Goal: Information Seeking & Learning: Check status

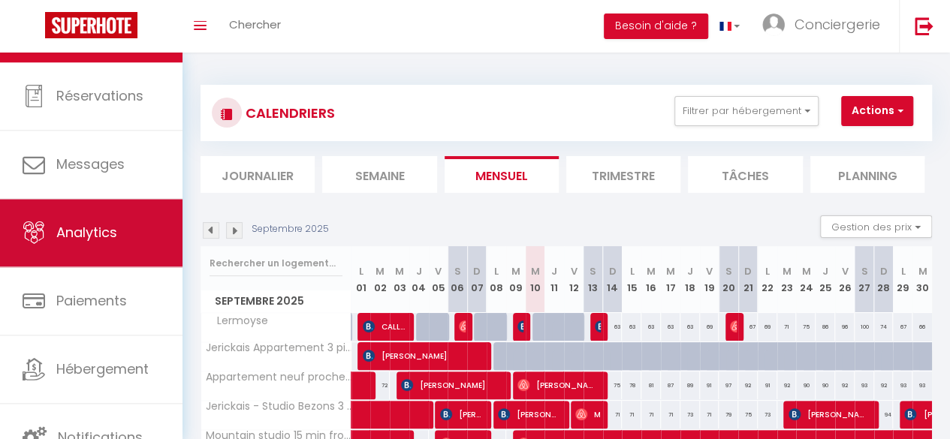
click at [132, 233] on link "Analytics" at bounding box center [91, 233] width 182 height 68
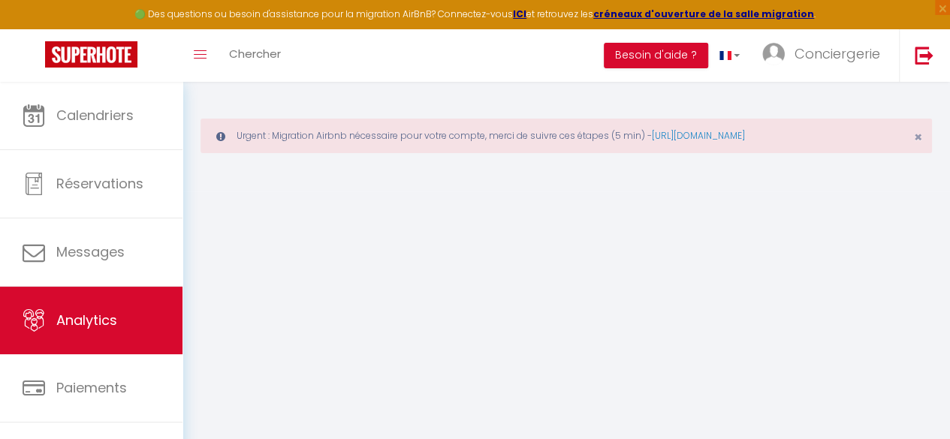
select select "2025"
select select "9"
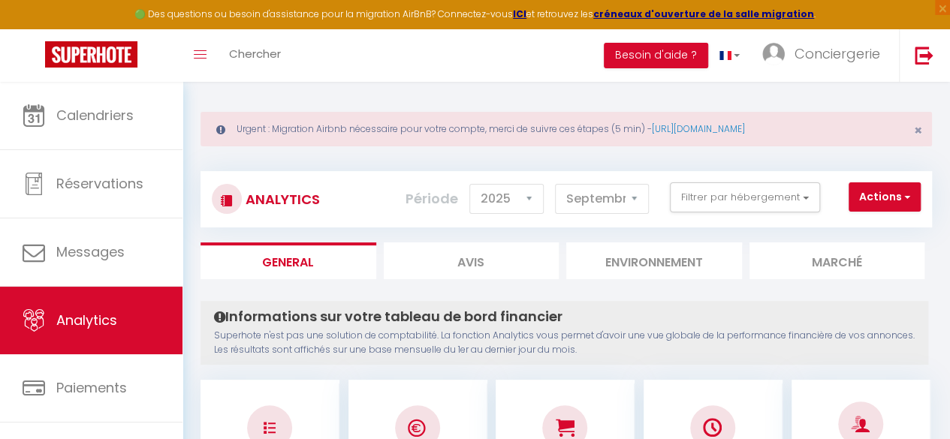
scroll to position [2, 0]
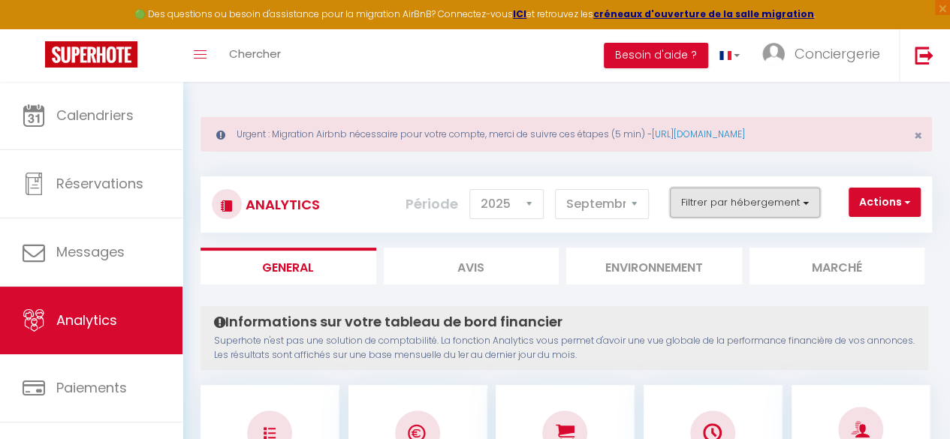
click at [806, 200] on button "Filtrer par hébergement" at bounding box center [745, 203] width 150 height 30
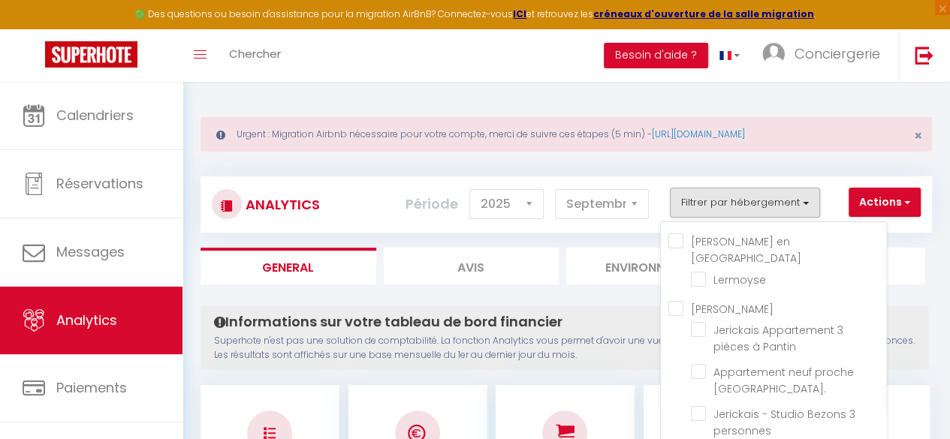
click at [680, 240] on Hermoy "La selle en [GEOGRAPHIC_DATA]" at bounding box center [777, 240] width 218 height 15
checkbox Hermoy "true"
checkbox input "true"
checkbox Pantin "false"
checkbox Paris\ "false"
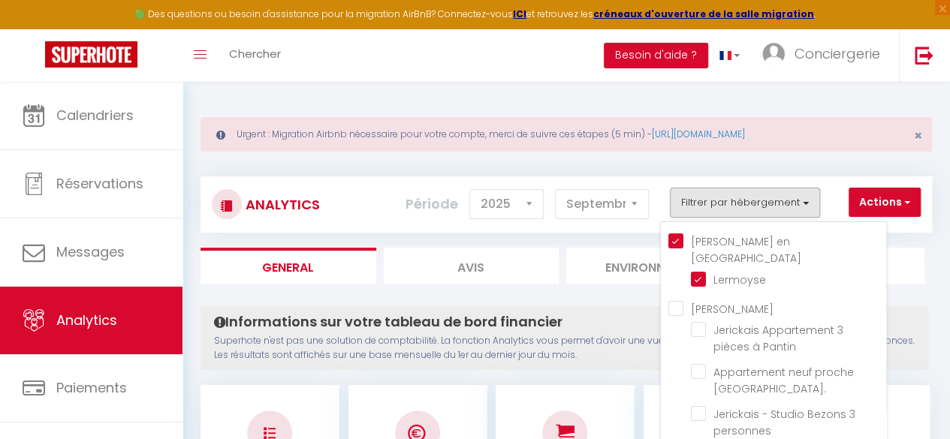
checkbox personnes "false"
checkbox Paris "false"
checkbox paris "false"
checkbox Paris "false"
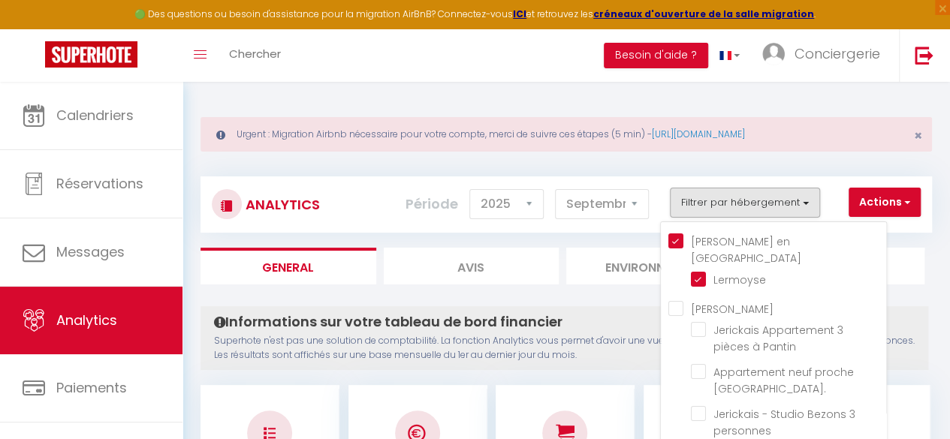
checkbox Paris "false"
checkbox RER "false"
checkbox - "false"
checkbox centre "false"
checkbox Villemoisson "false"
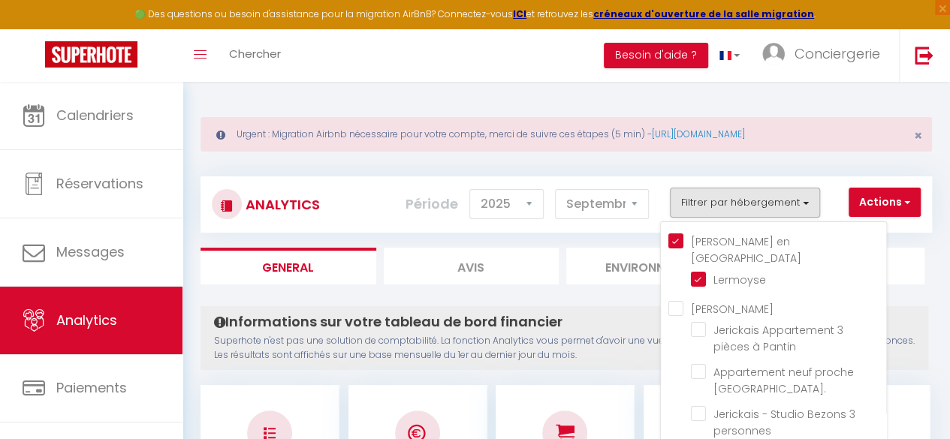
checkbox \(JR\) "false"
checkbox \(BA\) "false"
checkbox \(OB\) "false"
checkbox \(NS\) "false"
checkbox \(GV\) "false"
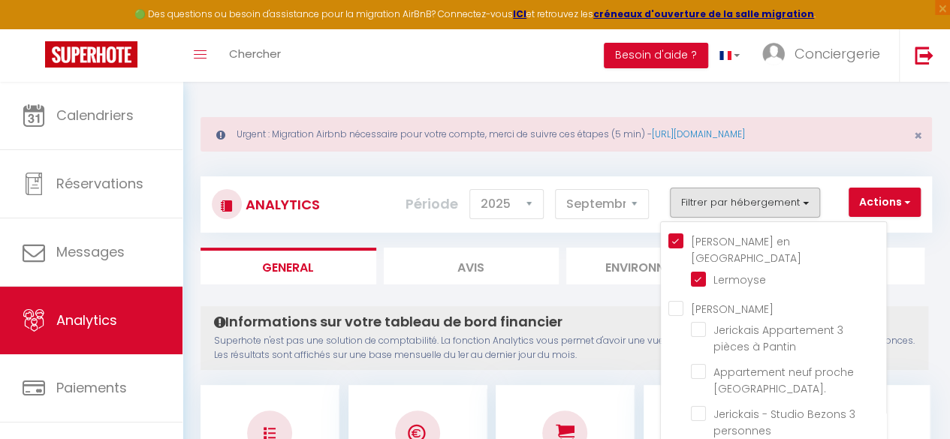
checkbox \(SB\) "false"
checkbox \(RG\) "false"
checkbox \(MH\) "false"
checkbox \(AS\) "false"
checkbox \(MP\) "false"
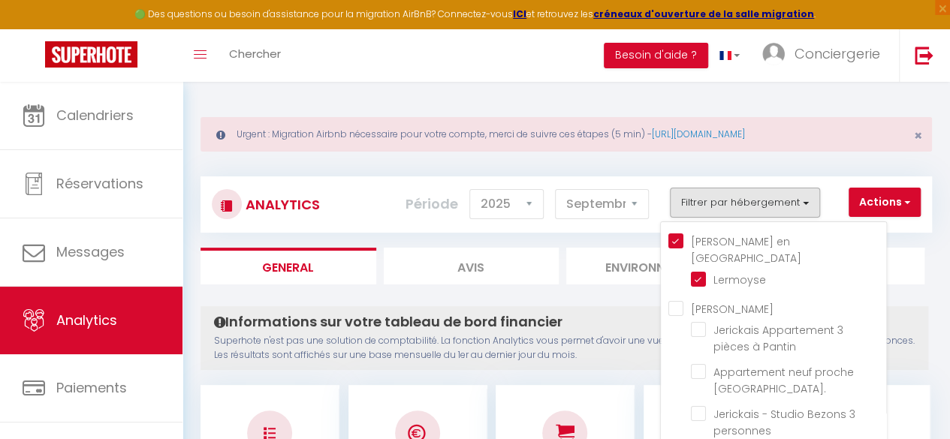
checkbox \(CT\) "false"
checkbox \(PL\) "false"
checkbox \(EM\) "false"
checkbox \(DP\) "false"
checkbox \(VM\) "false"
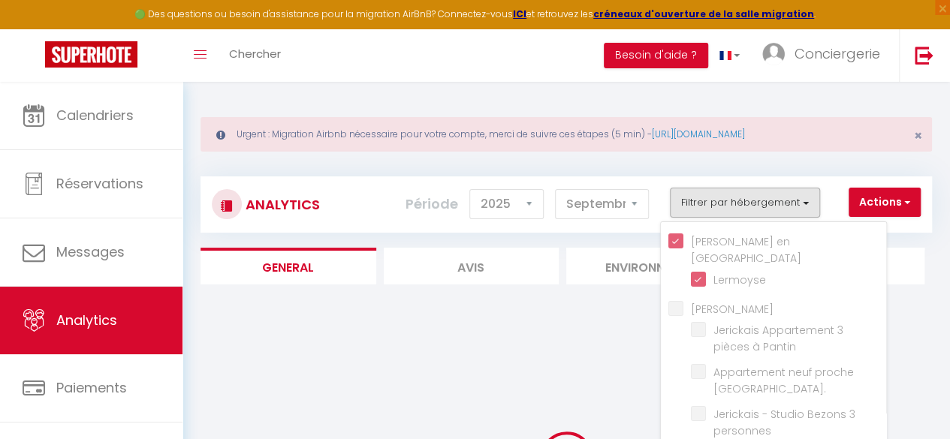
checkbox Pantin "false"
checkbox Paris\ "false"
checkbox personnes "false"
checkbox Paris "false"
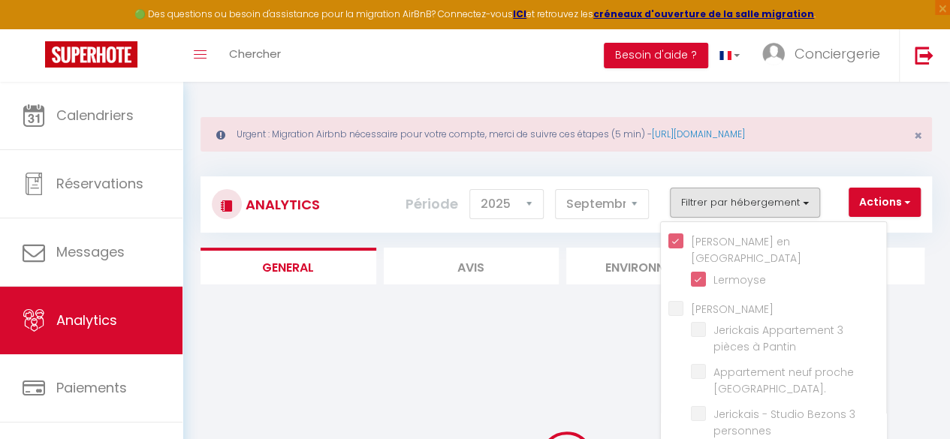
checkbox paris "false"
checkbox Paris "false"
checkbox RER "false"
checkbox - "false"
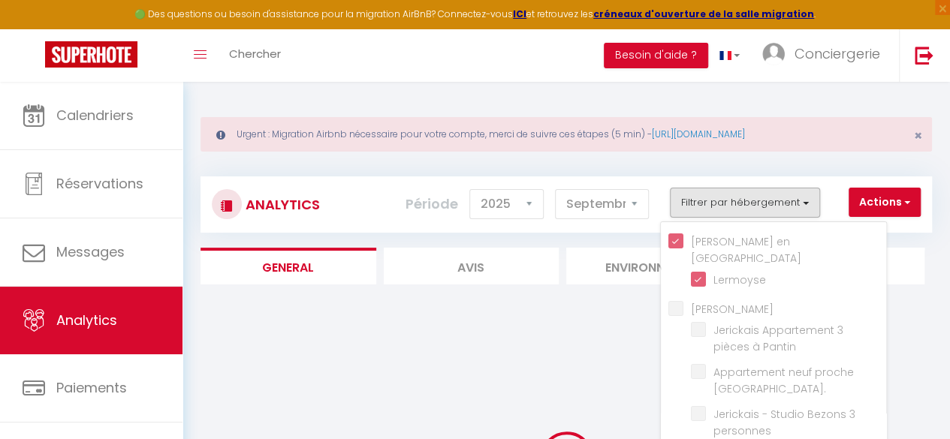
checkbox centre "false"
checkbox Villemoisson "false"
checkbox \(JR\) "false"
checkbox \(BA\) "false"
checkbox \(OB\) "false"
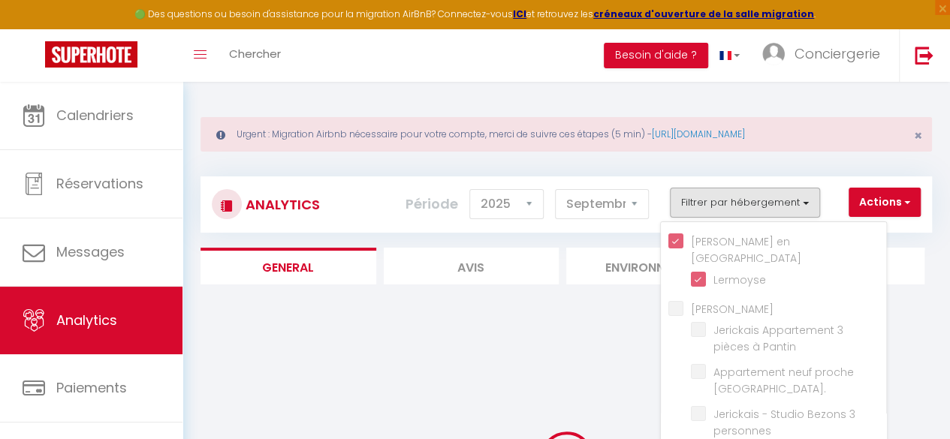
checkbox \(NS\) "false"
checkbox \(GV\) "false"
checkbox \(SB\) "false"
checkbox \(RG\) "false"
checkbox \(MH\) "false"
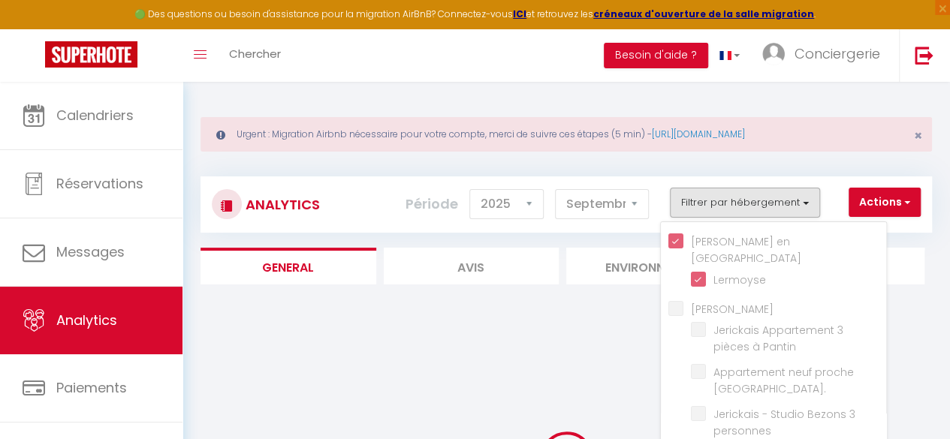
checkbox \(AS\) "false"
checkbox \(MP\) "false"
checkbox \(CT\) "false"
checkbox \(PL\) "false"
checkbox \(EM\) "false"
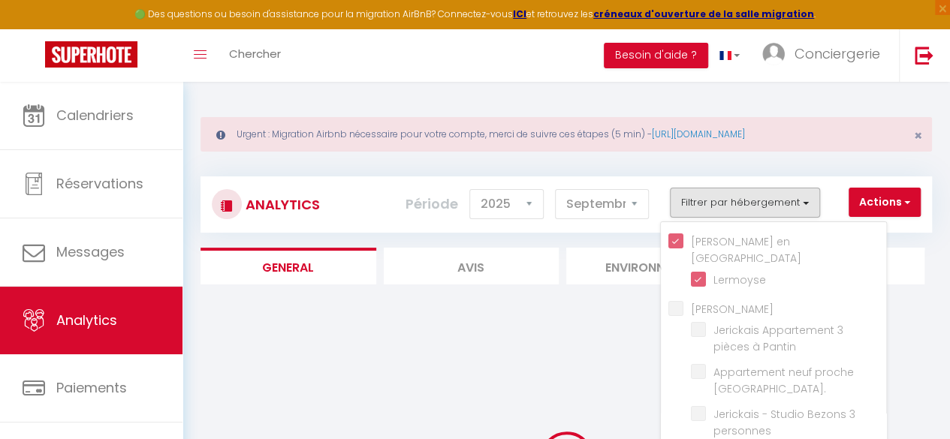
checkbox \(DP\) "false"
checkbox \(VM\) "false"
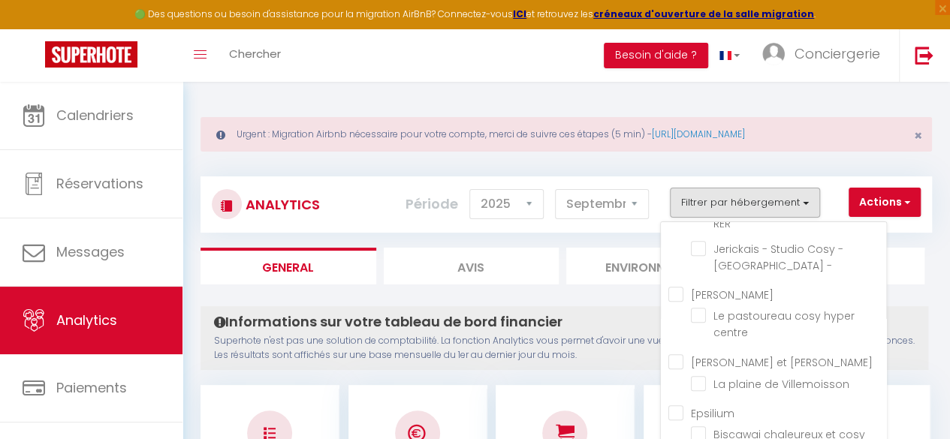
scroll to position [478, 0]
click at [674, 403] on input "Epsilium" at bounding box center [777, 410] width 218 height 15
checkbox input "true"
checkbox Pantin "false"
checkbox Paris\ "false"
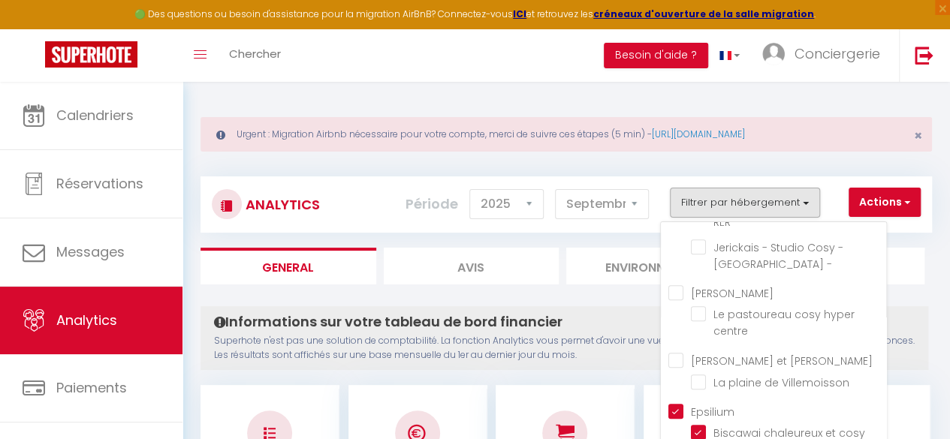
checkbox personnes "false"
checkbox Paris "false"
checkbox paris "false"
checkbox Paris "false"
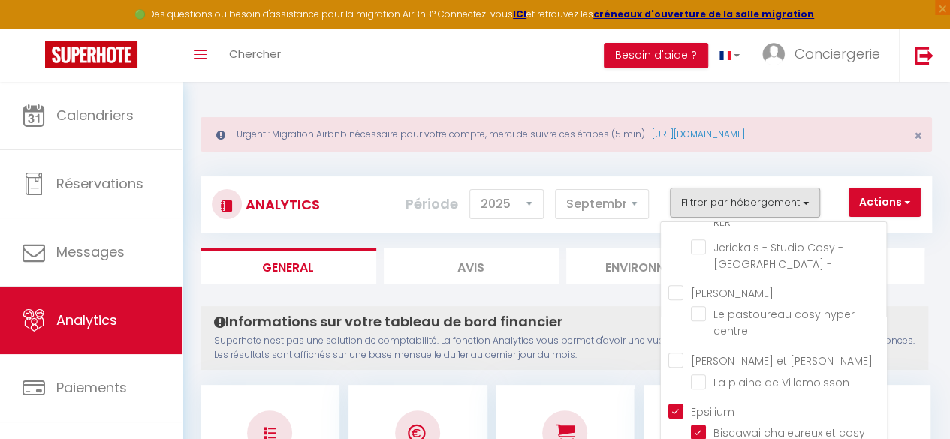
checkbox Paris "false"
checkbox RER "false"
checkbox - "false"
checkbox centre "false"
checkbox Villemoisson "false"
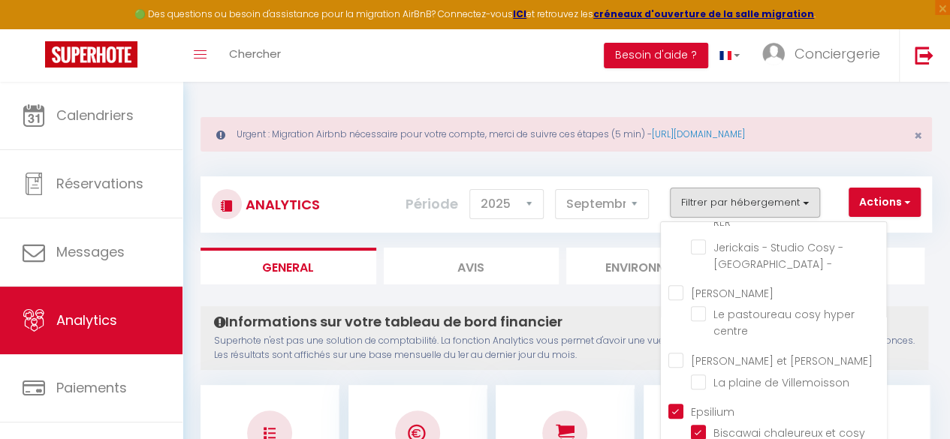
checkbox \(JR\) "true"
checkbox \(BA\) "true"
checkbox \(OB\) "true"
checkbox \(NS\) "true"
checkbox \(GV\) "true"
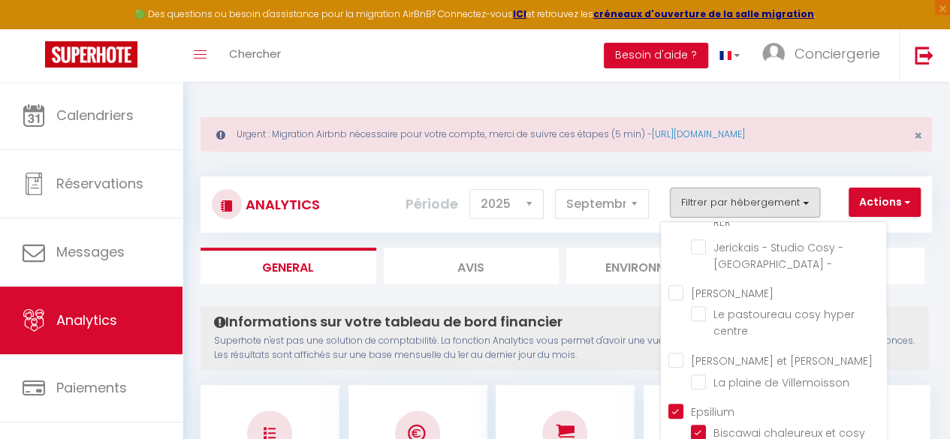
checkbox \(SB\) "true"
checkbox \(RG\) "true"
checkbox \(MH\) "true"
checkbox \(AS\) "true"
checkbox \(MP\) "true"
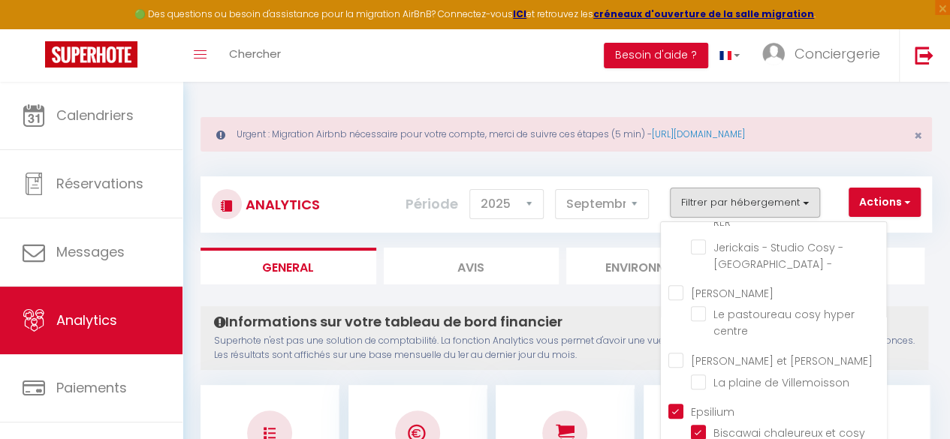
checkbox \(CT\) "true"
checkbox \(PL\) "true"
checkbox \(EM\) "true"
checkbox \(DP\) "true"
checkbox \(VM\) "true"
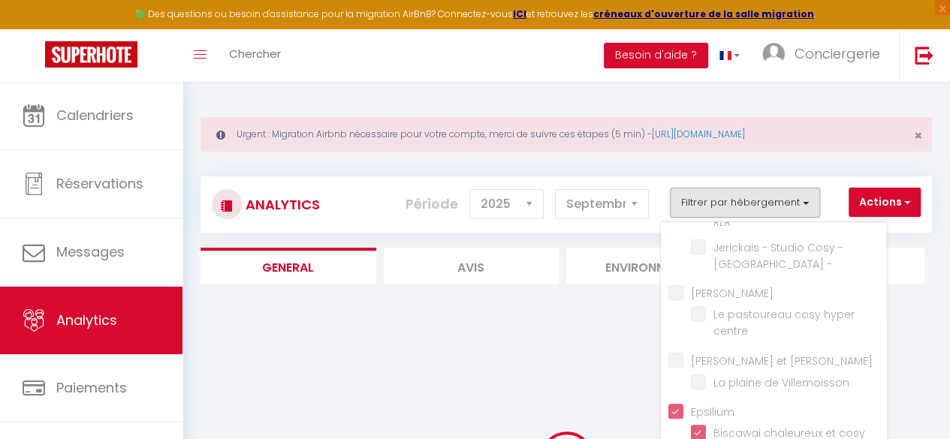
click at [646, 297] on div "Analytics Actions Génération SuperConciergerie Génération SuperAnalyzer Générat…" at bounding box center [565, 386] width 731 height 448
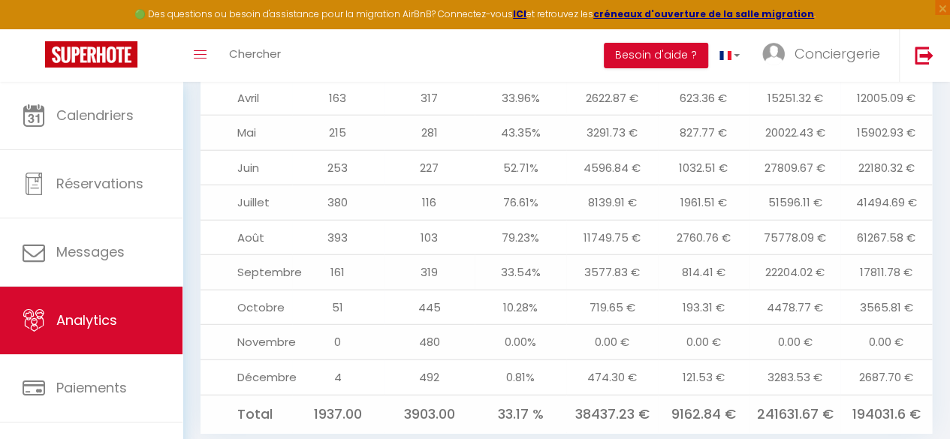
scroll to position [1880, 0]
